Goal: Task Accomplishment & Management: Use online tool/utility

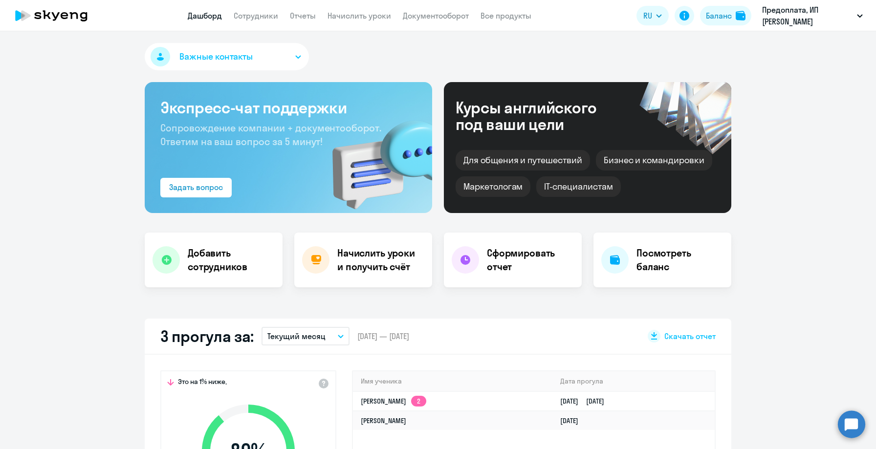
select select "30"
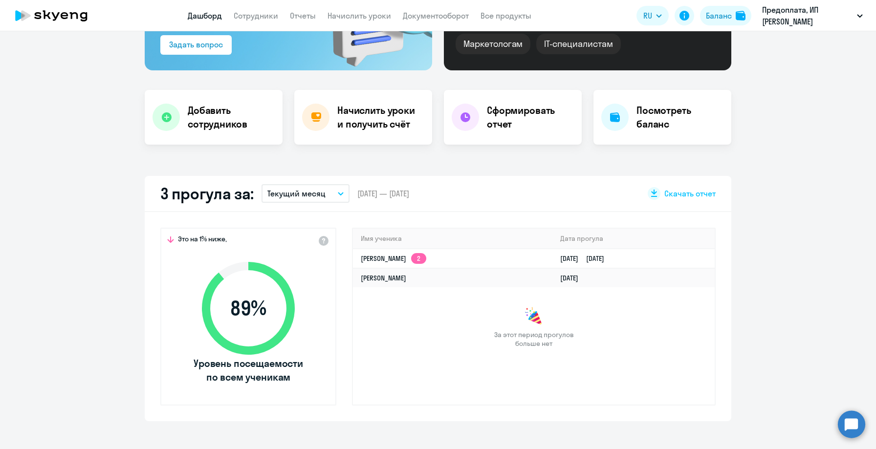
scroll to position [35, 0]
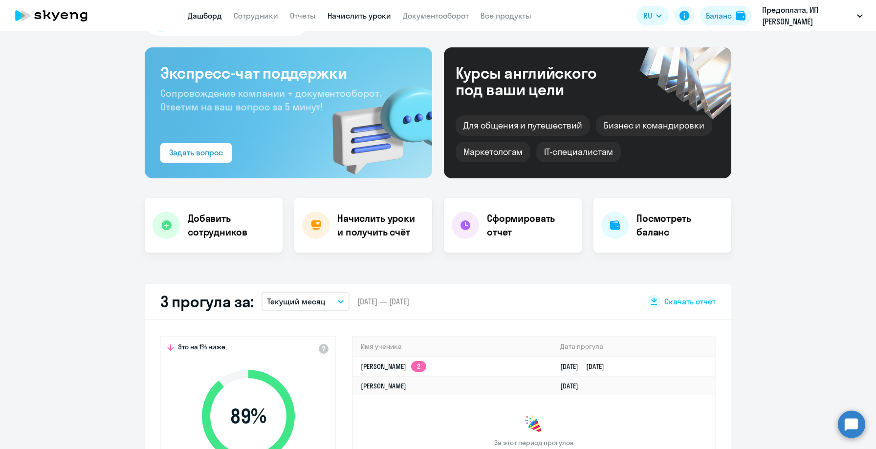
click at [372, 13] on link "Начислить уроки" at bounding box center [360, 16] width 64 height 10
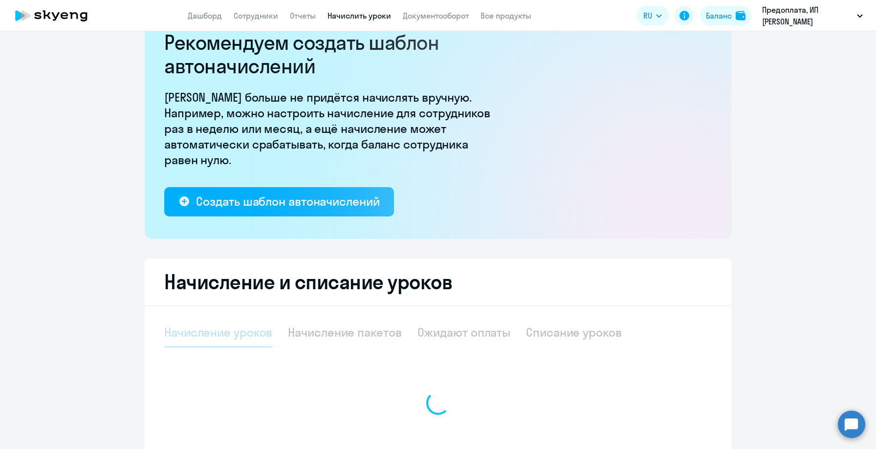
select select "10"
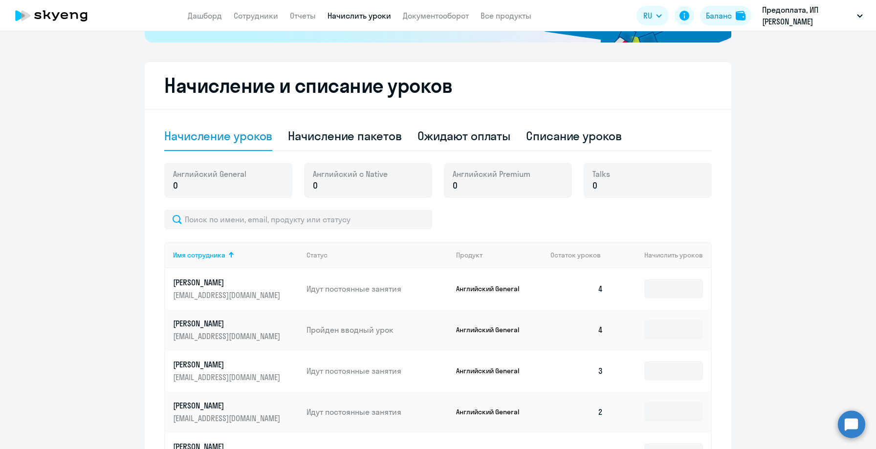
scroll to position [261, 0]
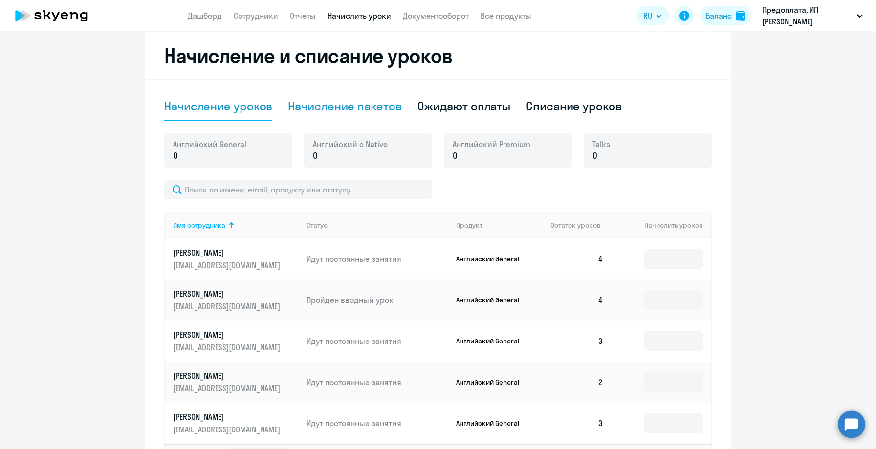
click at [362, 104] on div "Начисление пакетов" at bounding box center [344, 106] width 113 height 16
select select "10"
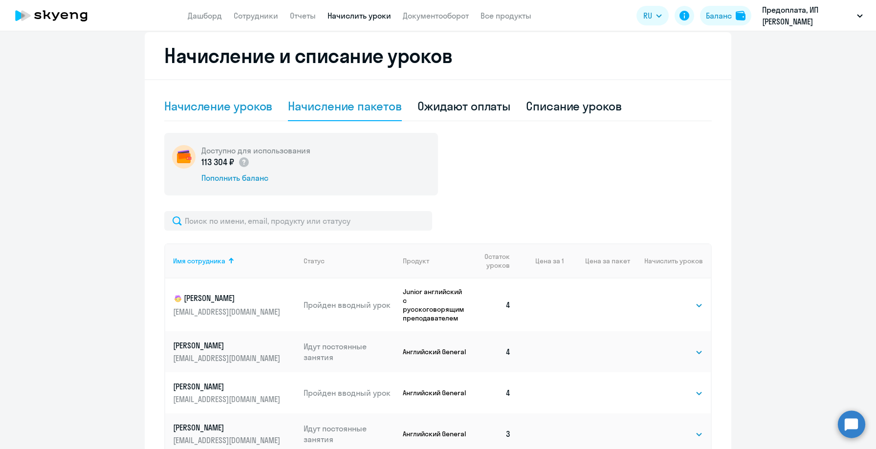
click at [212, 110] on div "Начисление уроков" at bounding box center [218, 106] width 108 height 16
select select "10"
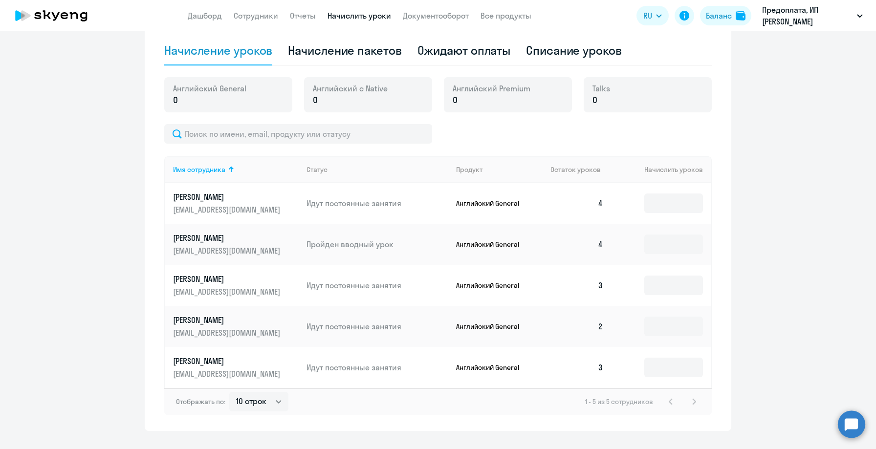
scroll to position [319, 0]
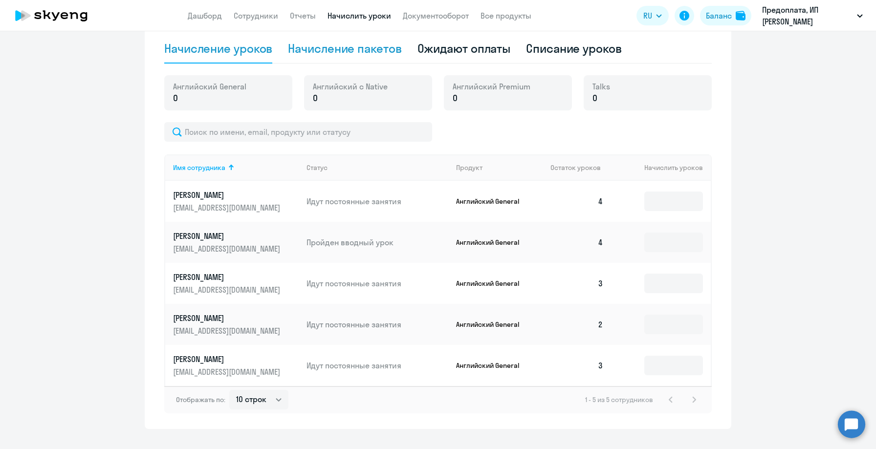
click at [327, 49] on div "Начисление пакетов" at bounding box center [344, 49] width 113 height 16
select select "10"
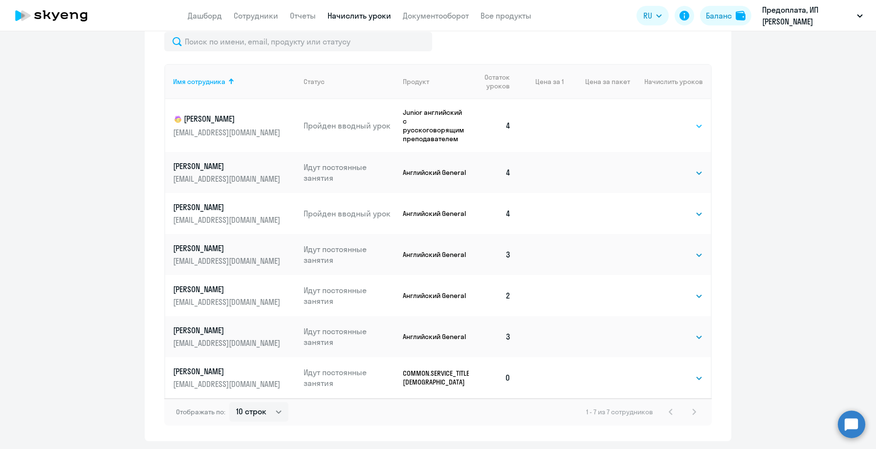
scroll to position [452, 0]
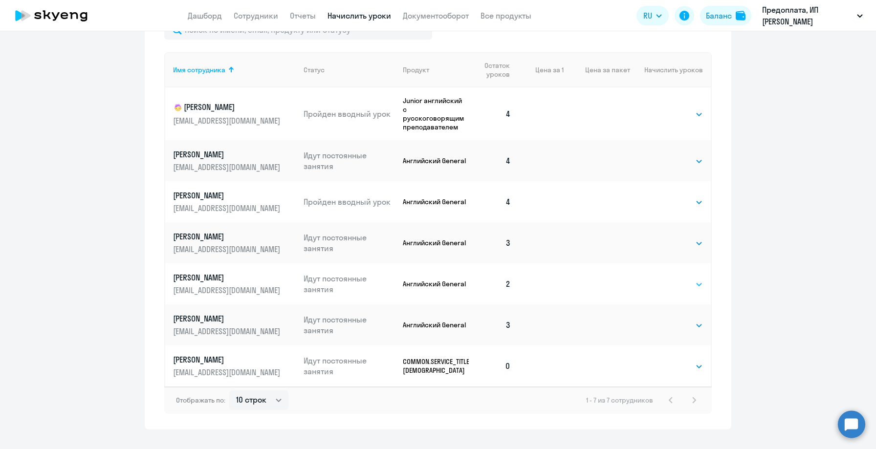
select select "4"
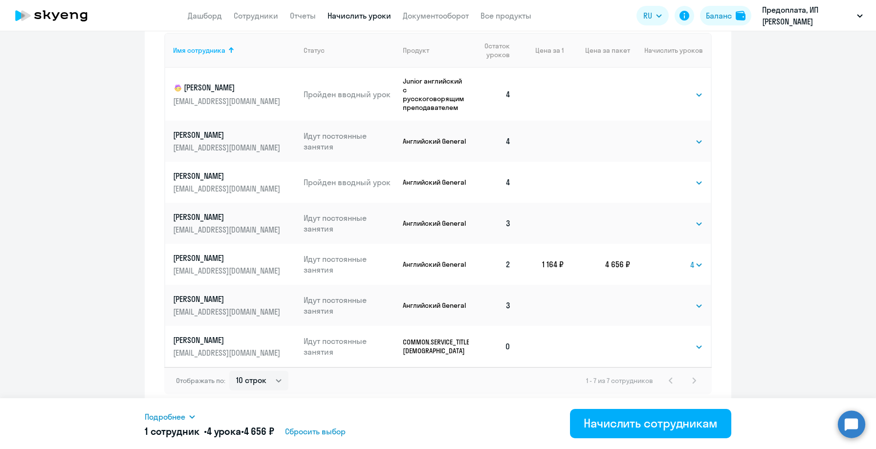
scroll to position [472, 0]
select select "8"
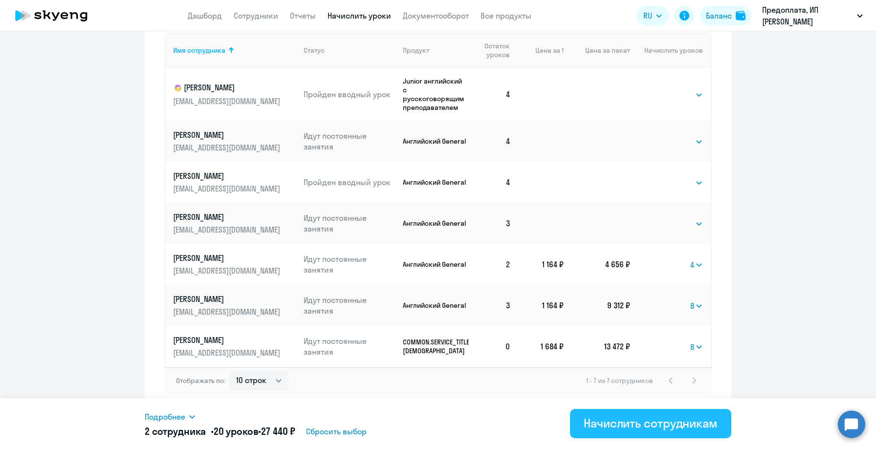
click at [654, 419] on div "Начислить сотрудникам" at bounding box center [651, 424] width 134 height 16
